Goal: Task Accomplishment & Management: Complete application form

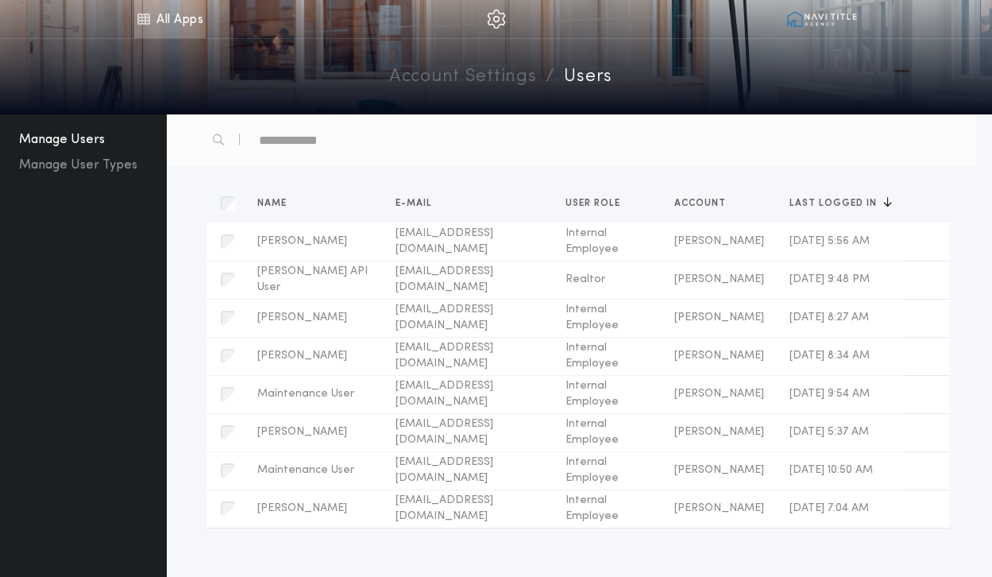
click at [190, 21] on link "All Apps" at bounding box center [169, 19] width 71 height 38
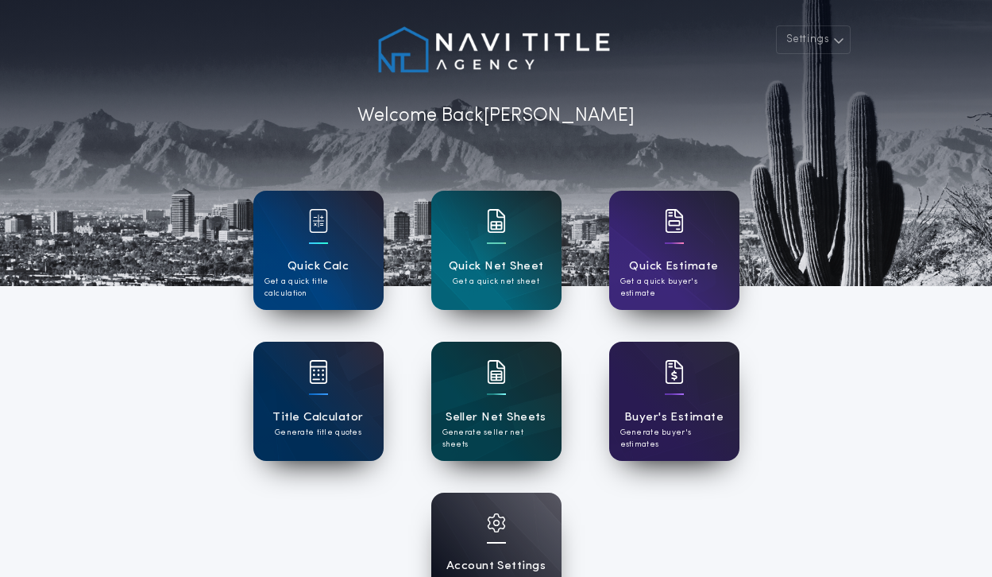
click at [472, 408] on h1 "Seller Net Sheets" at bounding box center [495, 417] width 101 height 18
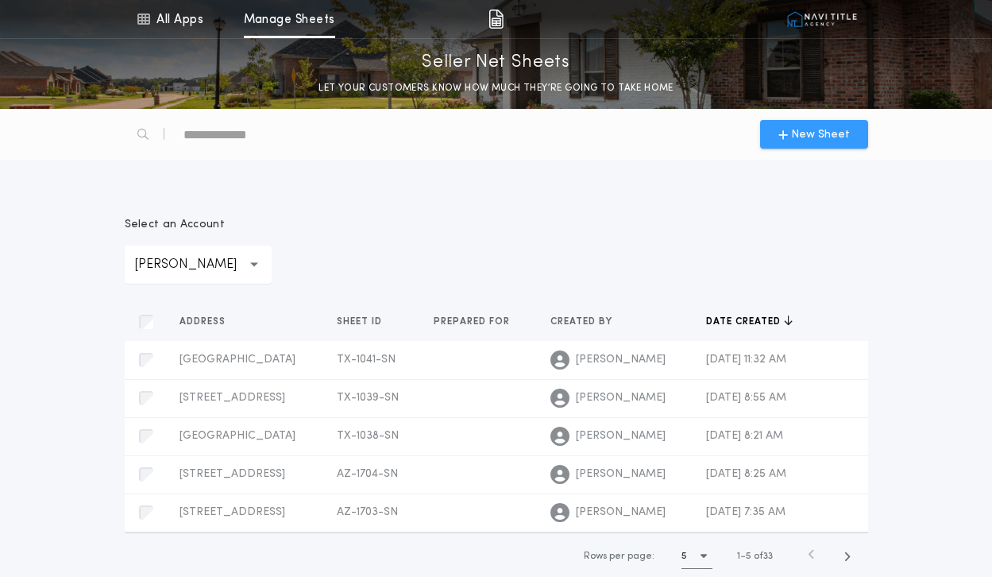
click at [848, 133] on button "New Sheet" at bounding box center [814, 134] width 108 height 29
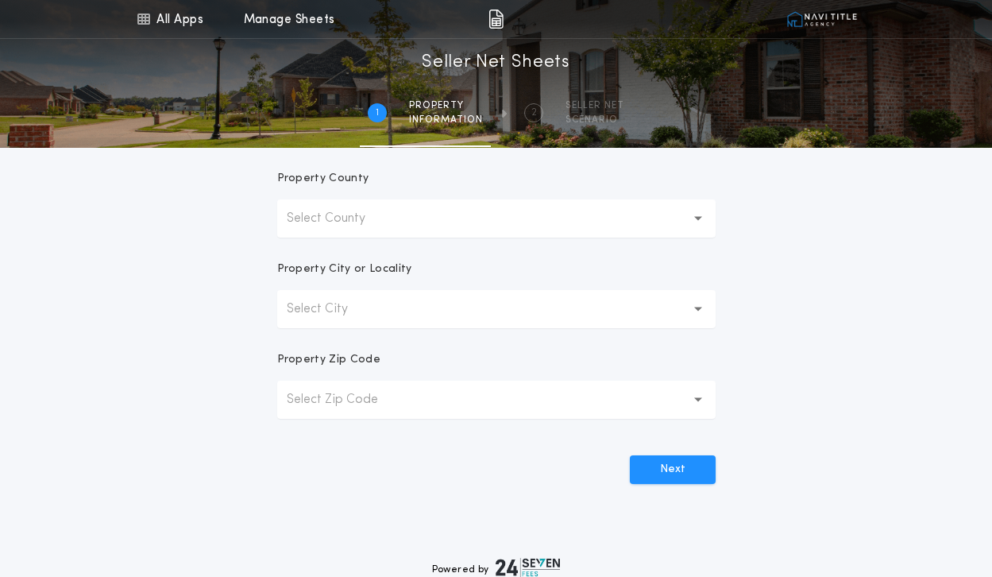
scroll to position [367, 0]
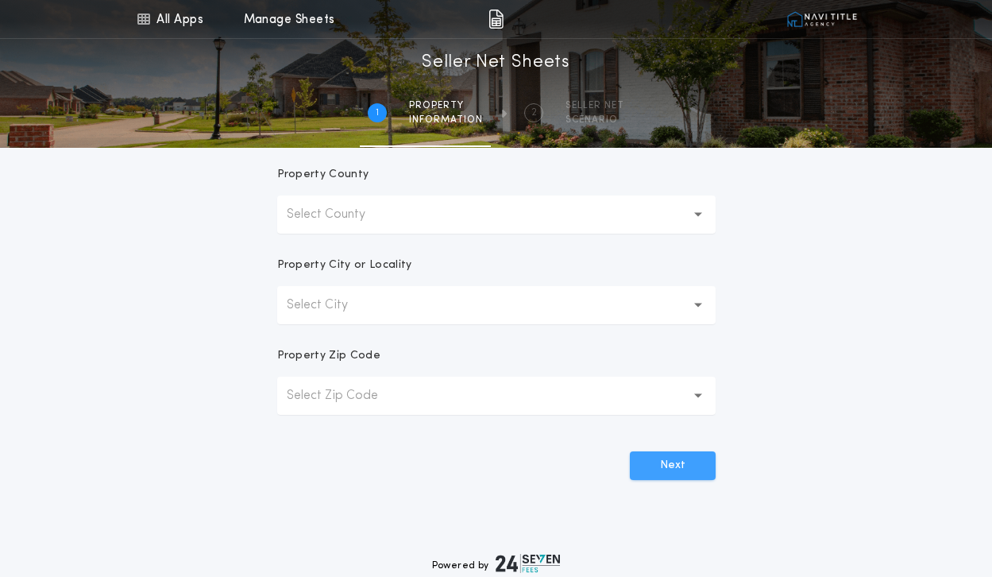
click at [665, 457] on button "Next" at bounding box center [673, 465] width 86 height 29
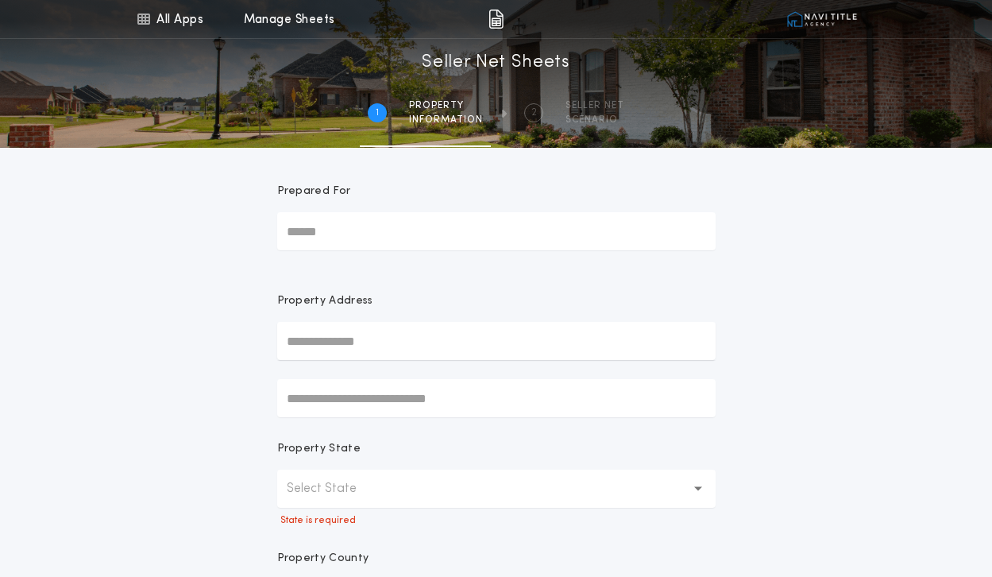
scroll to position [0, 0]
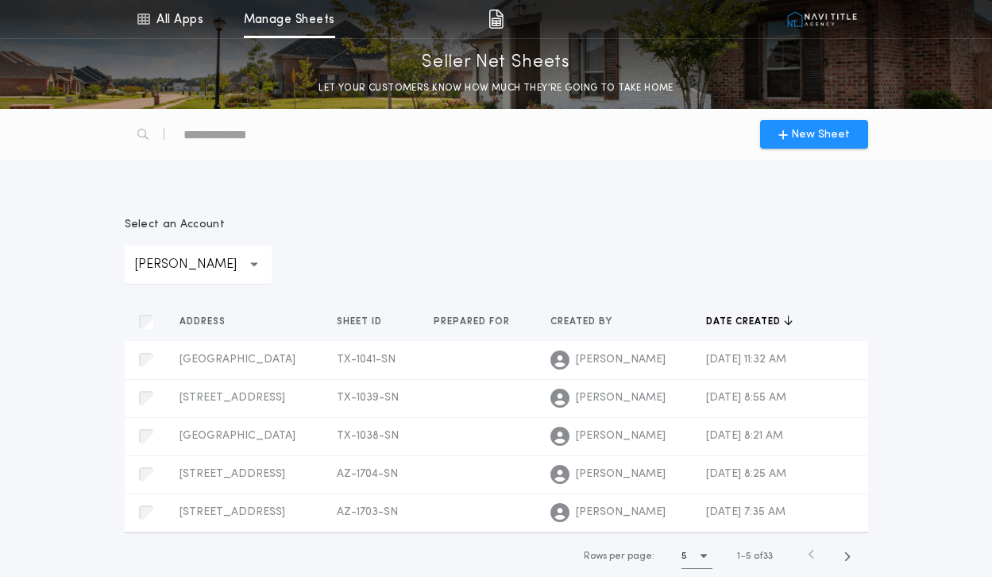
click at [492, 23] on img at bounding box center [495, 19] width 15 height 19
click at [798, 17] on img at bounding box center [822, 19] width 71 height 16
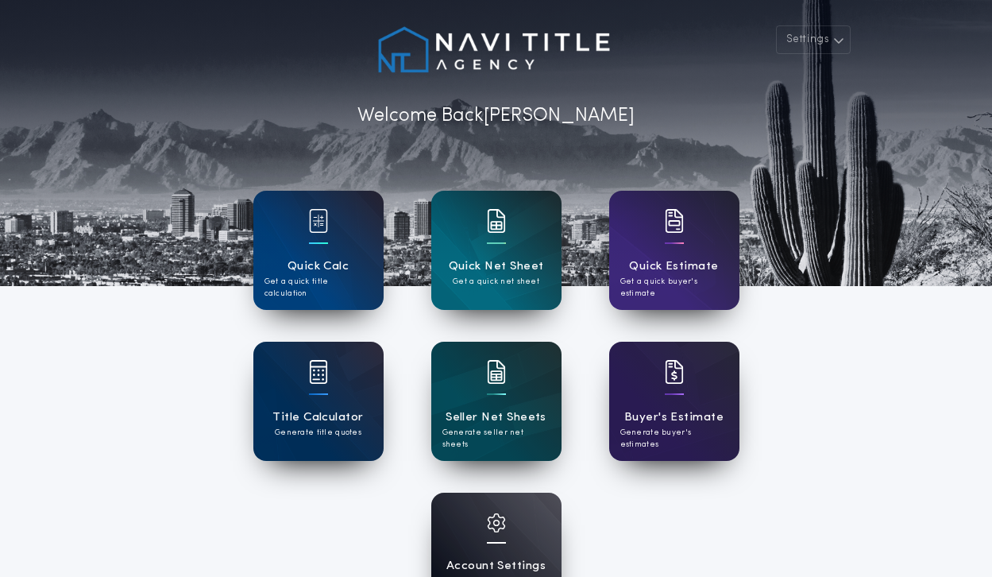
click at [530, 522] on div "Account Settings Manage your account" at bounding box center [496, 551] width 130 height 119
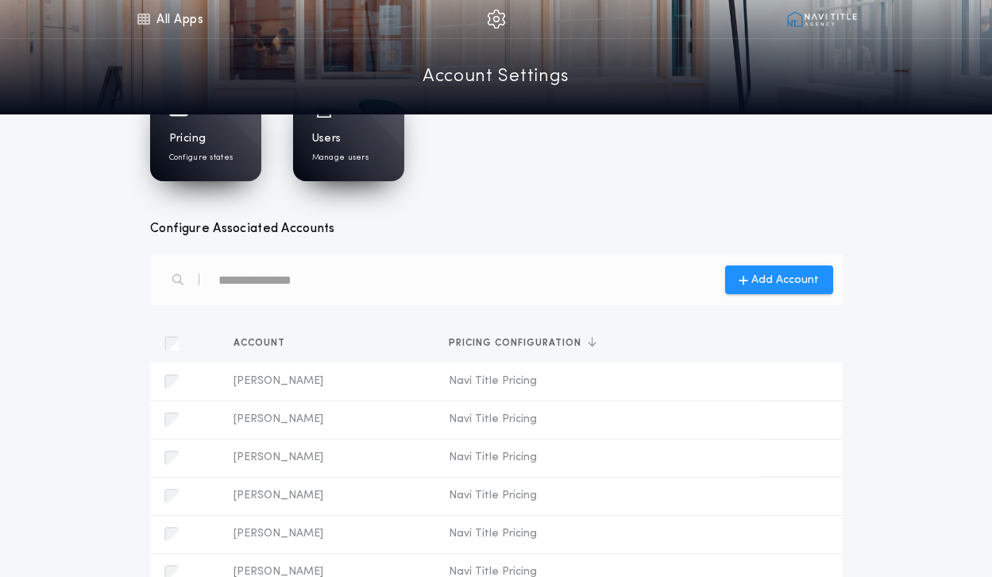
scroll to position [68, 0]
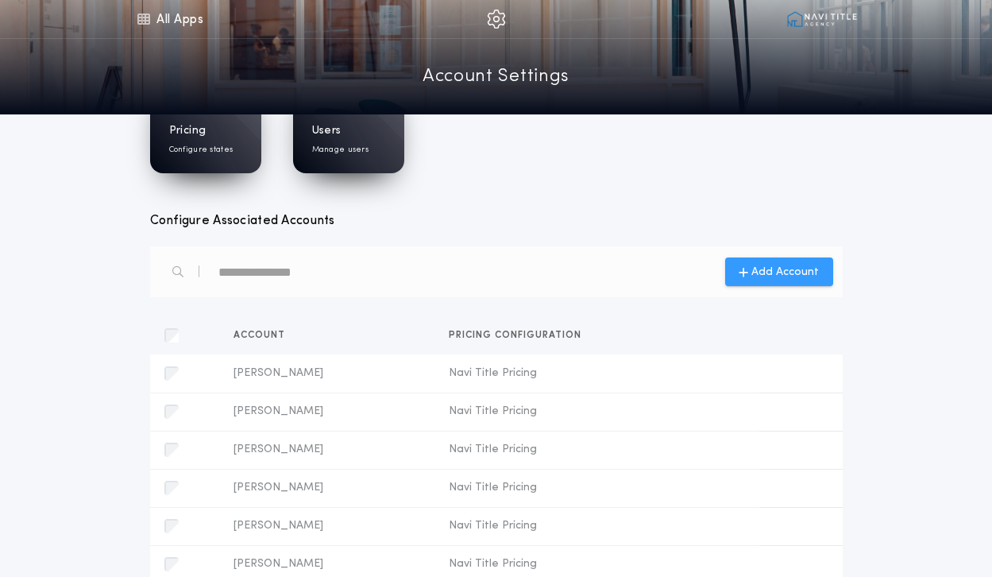
click at [781, 267] on span "Add Account" at bounding box center [784, 272] width 67 height 17
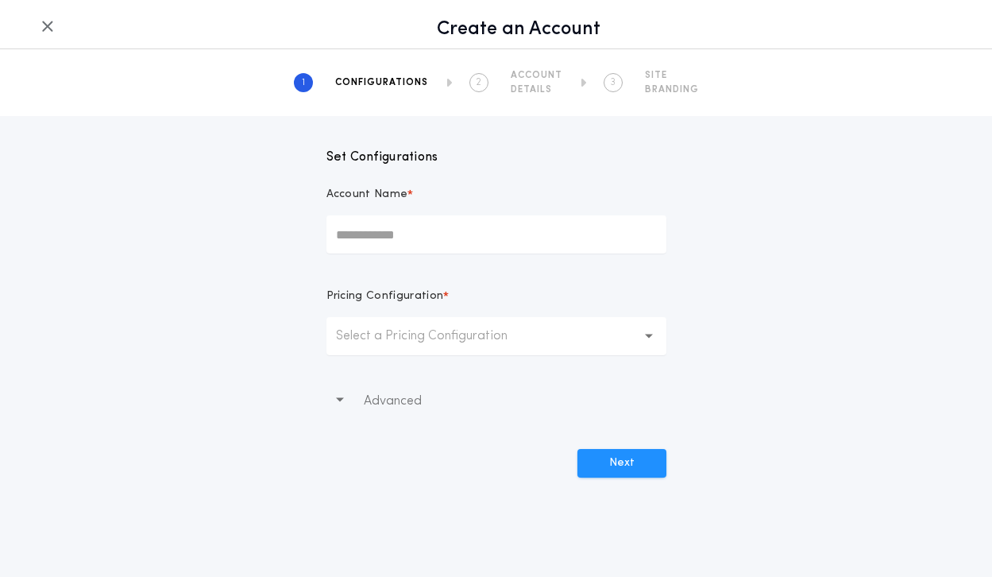
click at [443, 239] on input "Account Name *" at bounding box center [496, 234] width 340 height 38
type input "**********"
click at [465, 346] on button "Select a Pricing Configuration" at bounding box center [496, 336] width 340 height 38
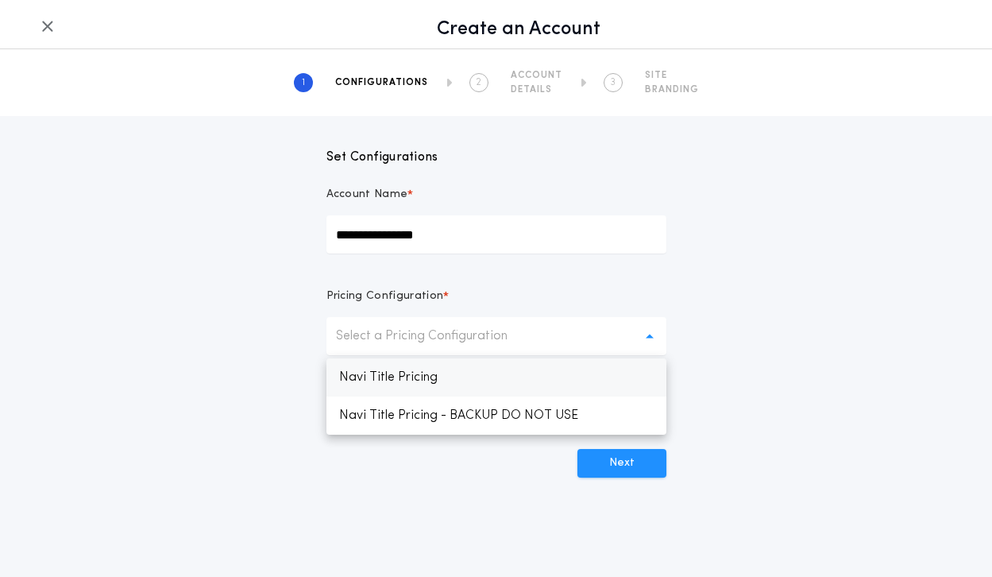
click at [464, 388] on p "Navi Title Pricing" at bounding box center [496, 377] width 340 height 38
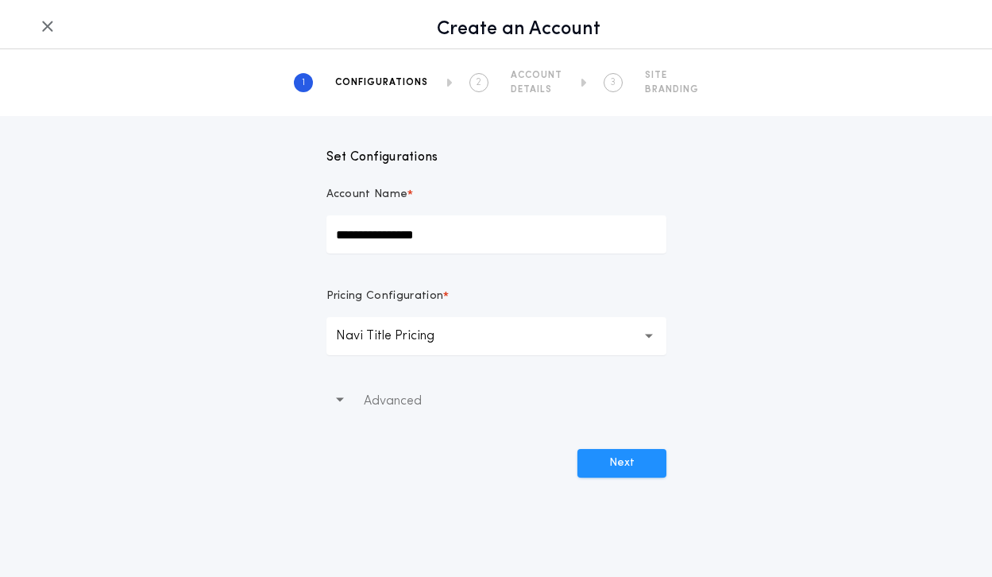
click at [464, 388] on button "Advanced" at bounding box center [496, 401] width 340 height 44
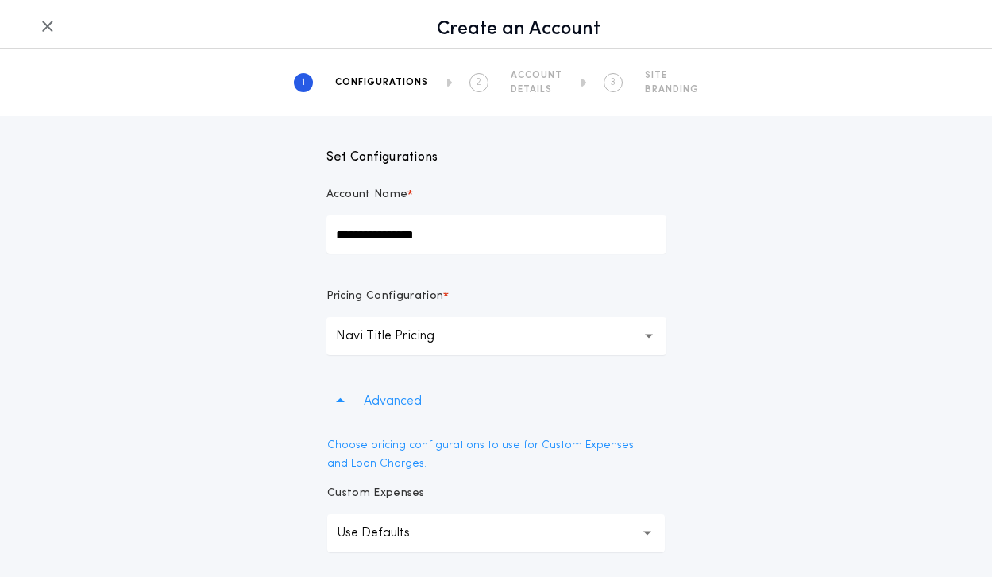
click at [739, 334] on div "**********" at bounding box center [496, 439] width 992 height 647
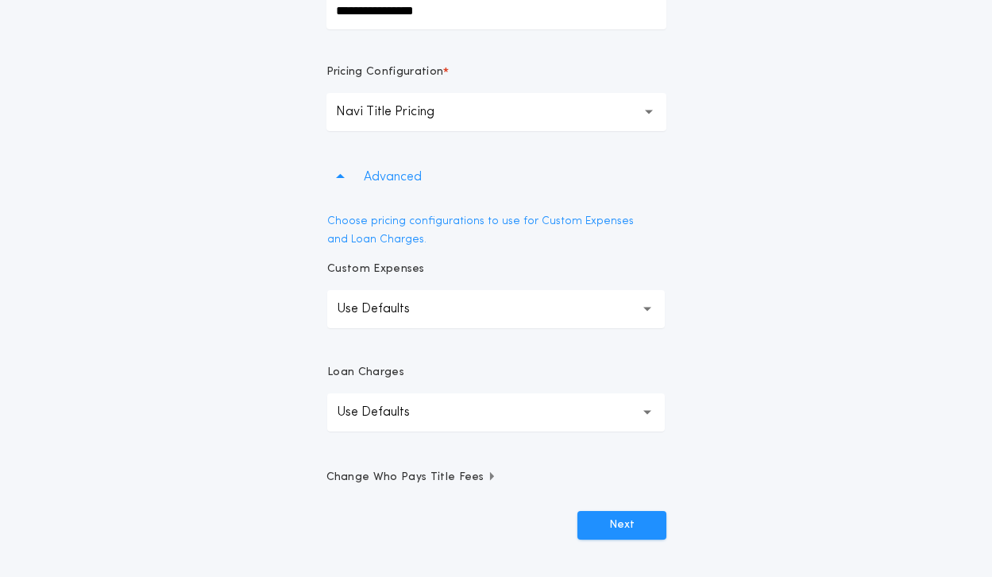
scroll to position [218, 0]
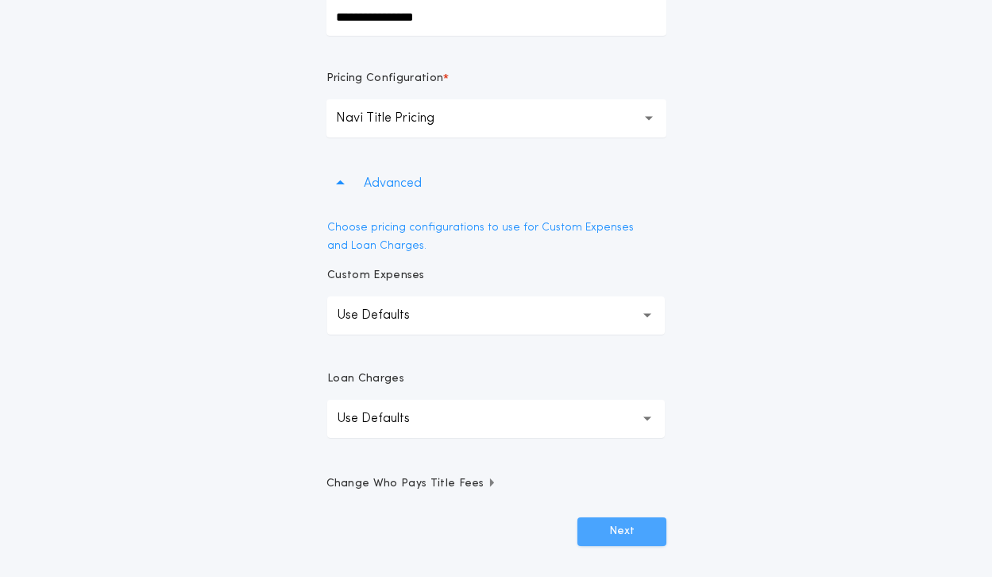
click at [613, 529] on button "Next" at bounding box center [621, 531] width 89 height 29
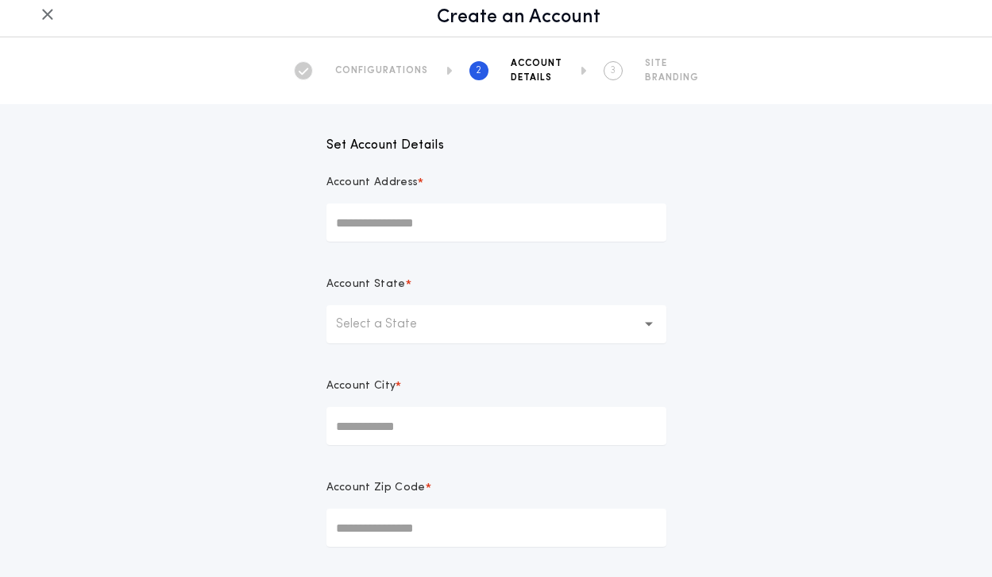
scroll to position [0, 0]
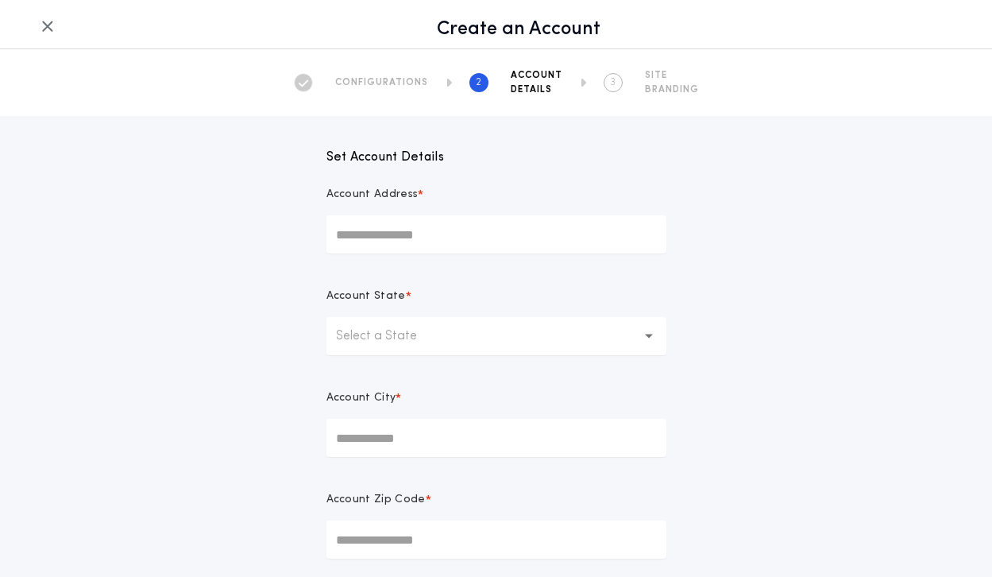
click at [560, 216] on input "Account Address *" at bounding box center [496, 234] width 340 height 38
type input "**********"
type input "*****"
click at [526, 332] on button "Select a State" at bounding box center [496, 336] width 340 height 38
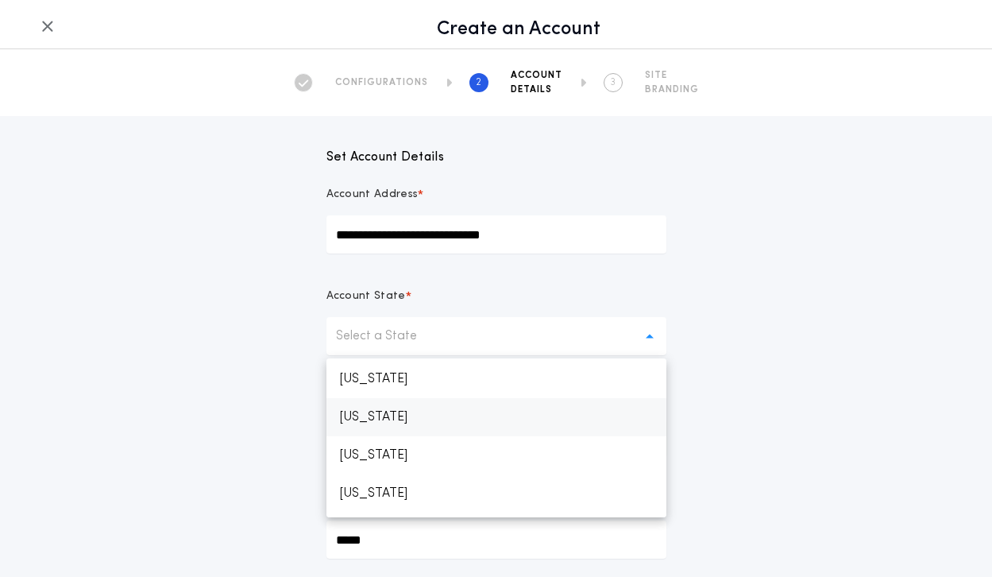
scroll to position [1571, 0]
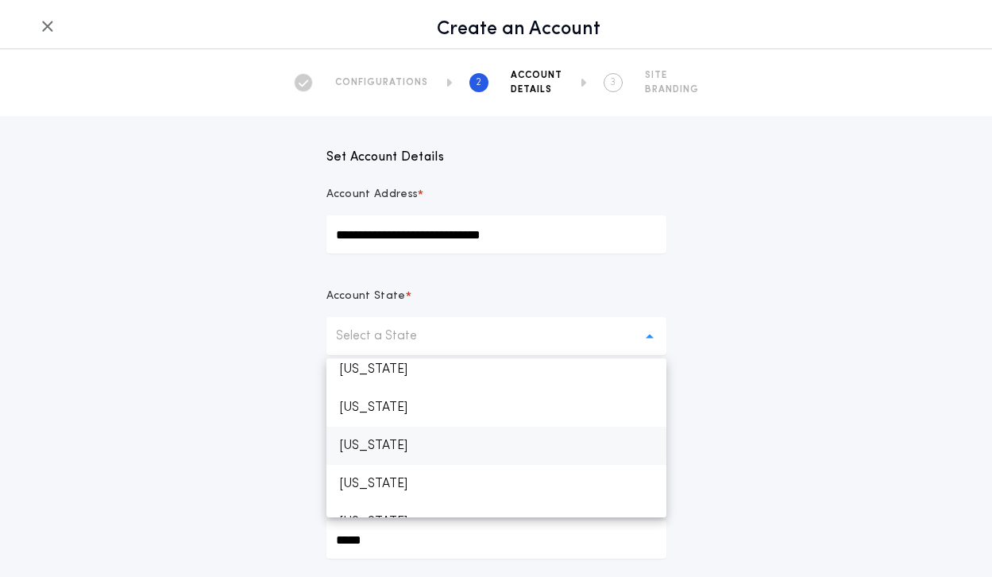
click at [492, 440] on p "[US_STATE]" at bounding box center [496, 445] width 340 height 38
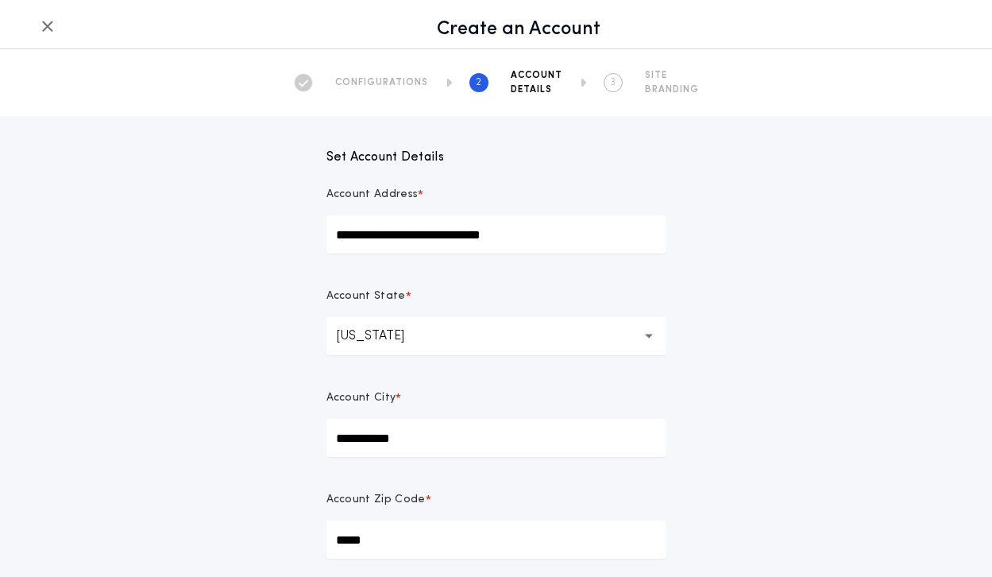
scroll to position [96, 0]
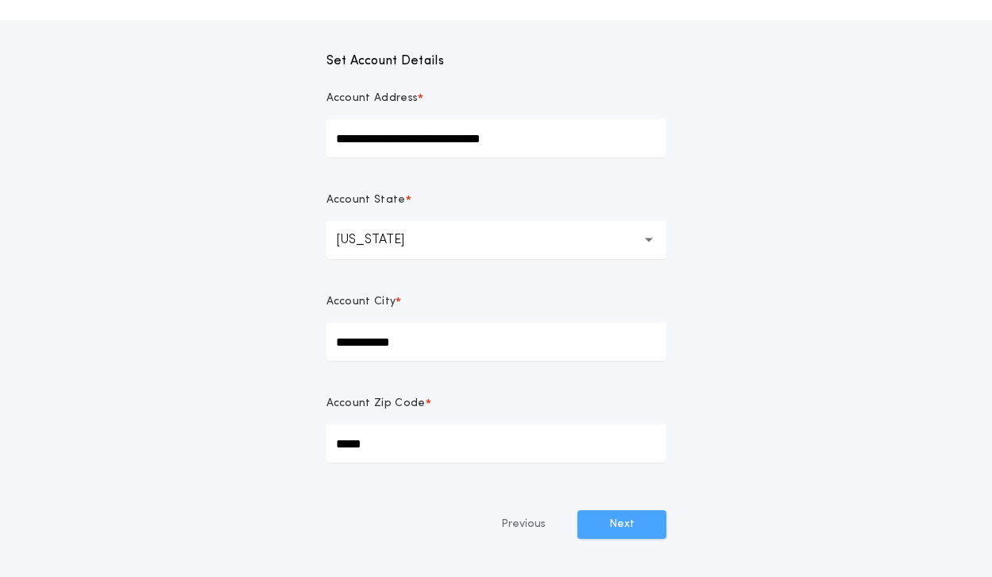
click at [655, 523] on button "Next" at bounding box center [621, 524] width 89 height 29
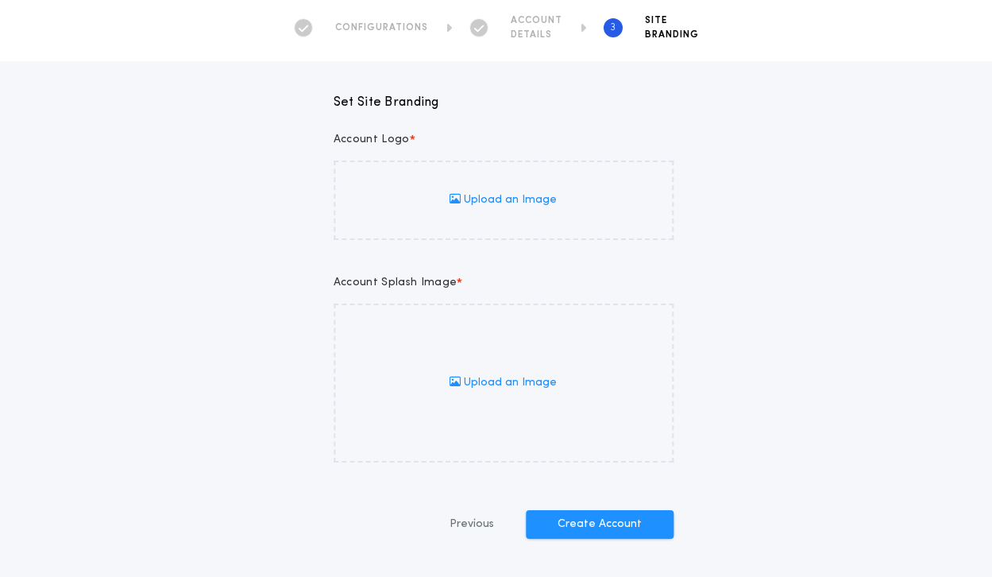
scroll to position [55, 0]
click at [500, 196] on span "Upload an Image" at bounding box center [495, 200] width 107 height 16
click at [0, 0] on input "Upload an Image" at bounding box center [0, 0] width 0 height 0
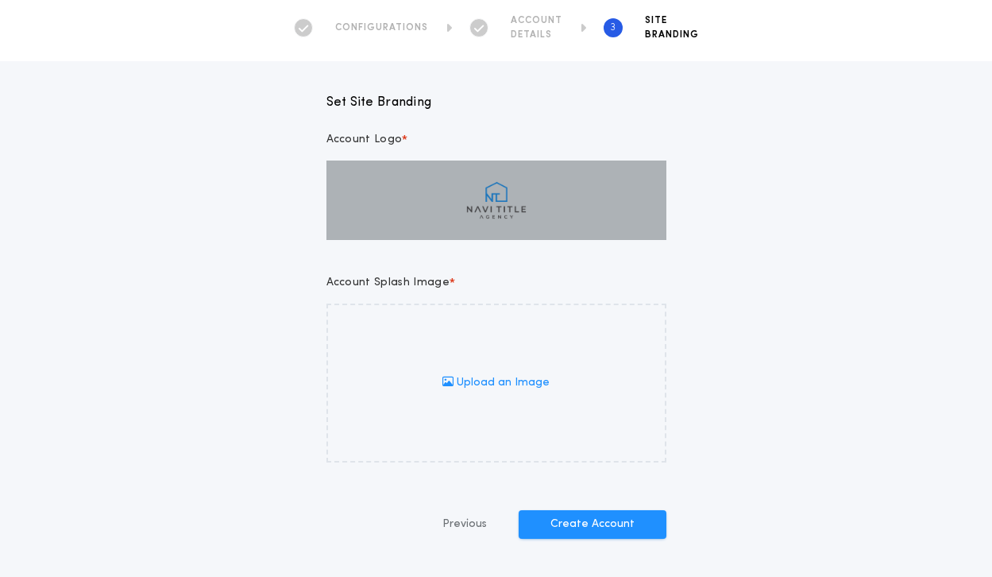
click at [492, 385] on span "Upload an Image" at bounding box center [495, 383] width 107 height 16
click at [0, 0] on input "Upload an Image" at bounding box center [0, 0] width 0 height 0
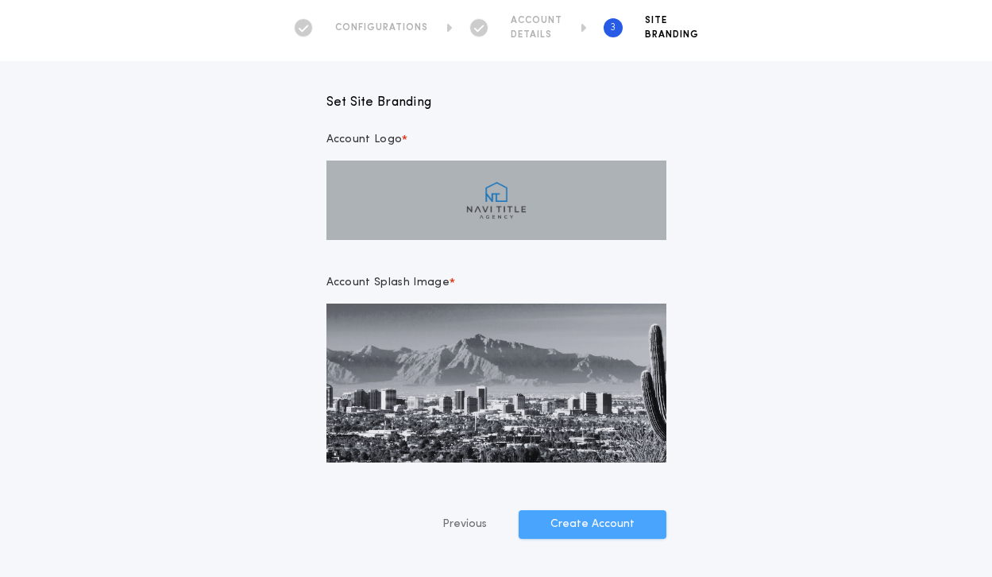
click at [620, 528] on button "Create Account" at bounding box center [593, 524] width 148 height 29
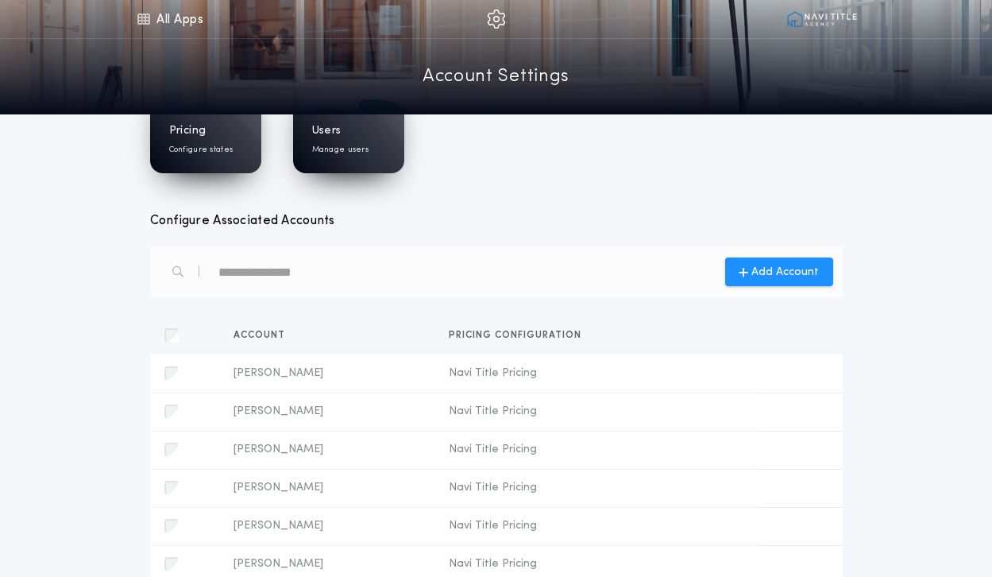
scroll to position [0, 0]
